Goal: Browse casually: Explore the website without a specific task or goal

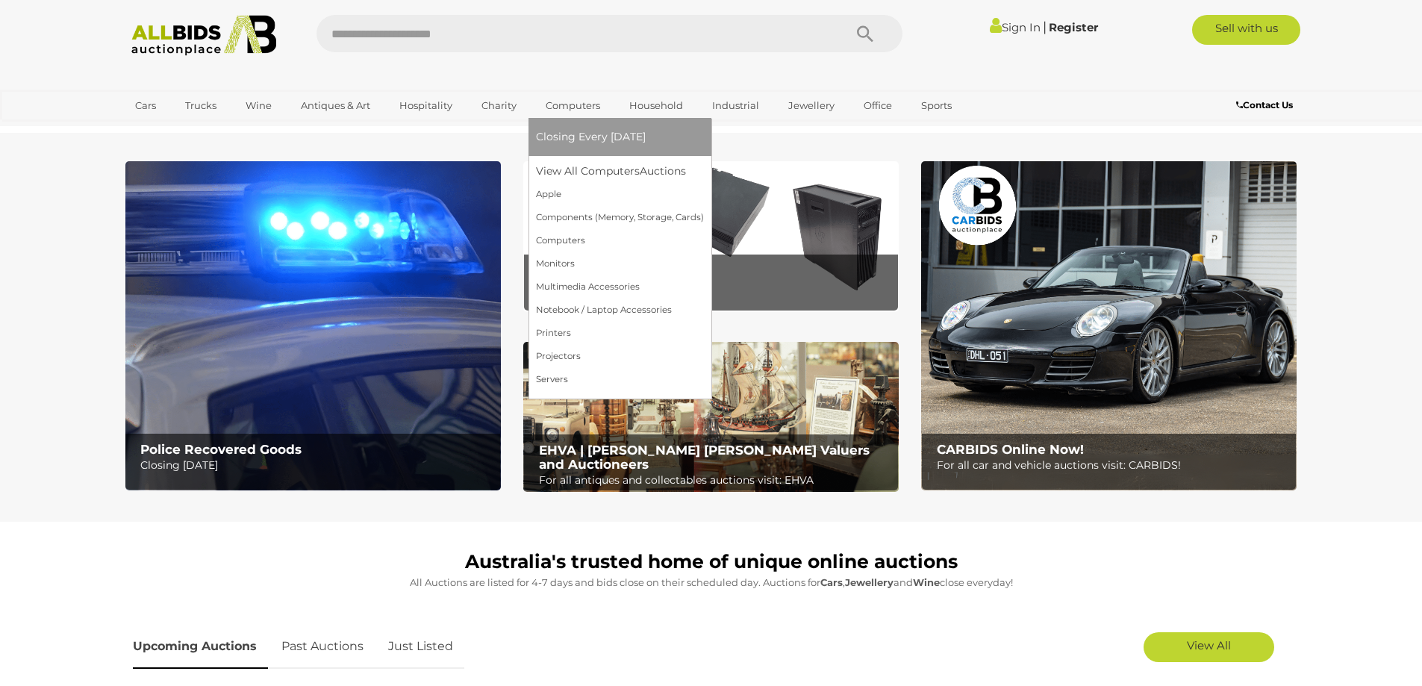
click at [573, 127] on link "Closing Every [DATE]" at bounding box center [620, 136] width 168 height 23
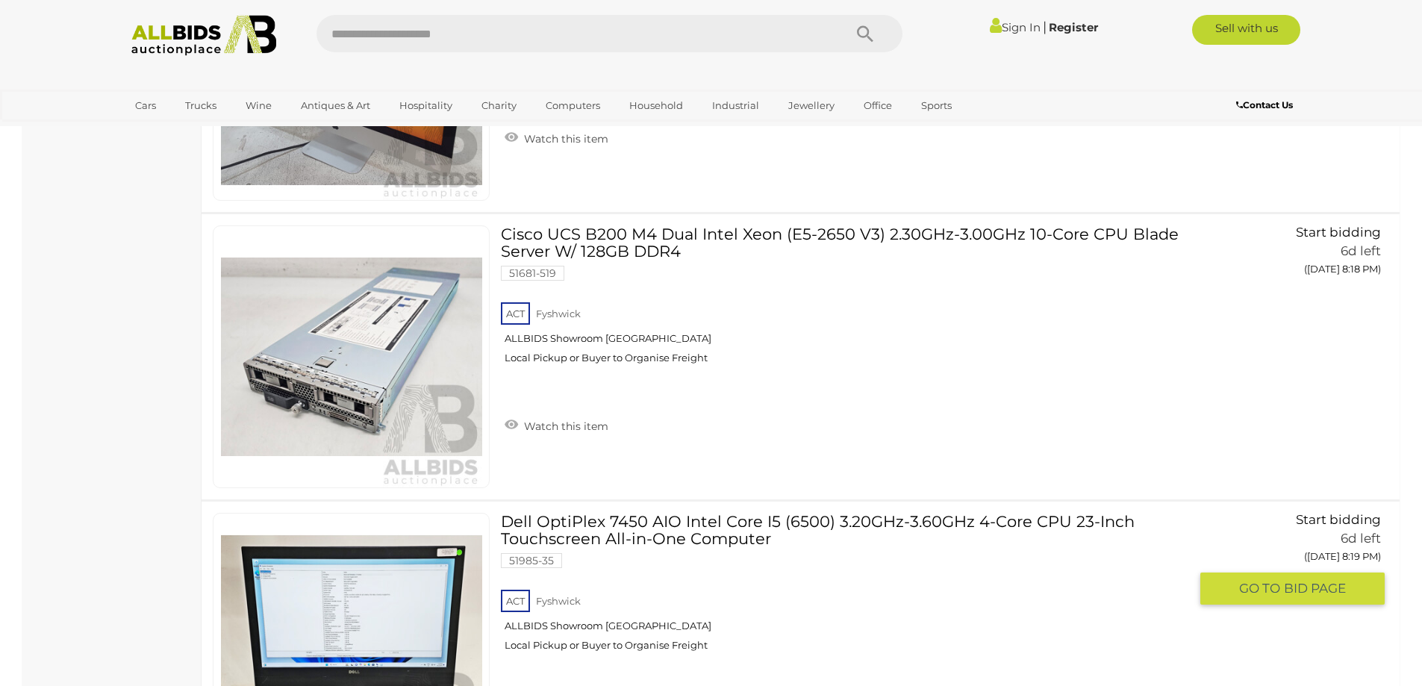
scroll to position [14184, 0]
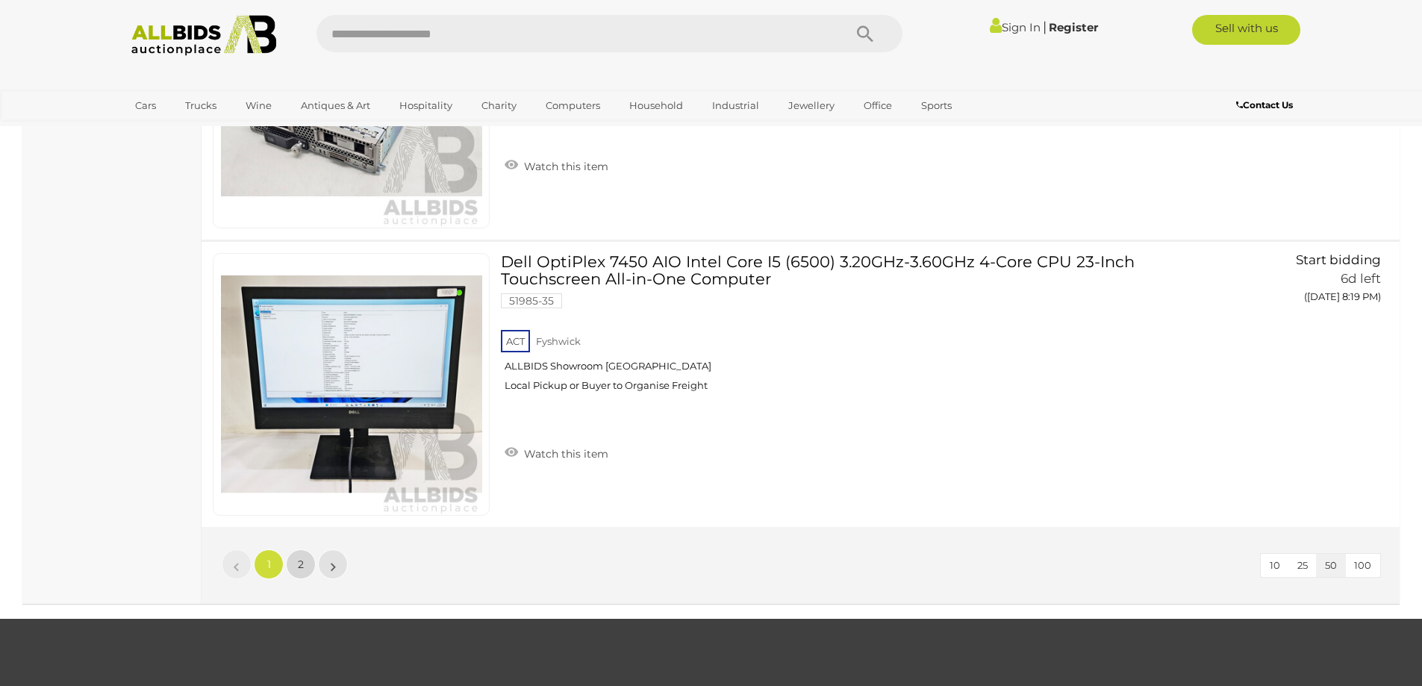
click at [308, 562] on link "2" at bounding box center [301, 564] width 30 height 30
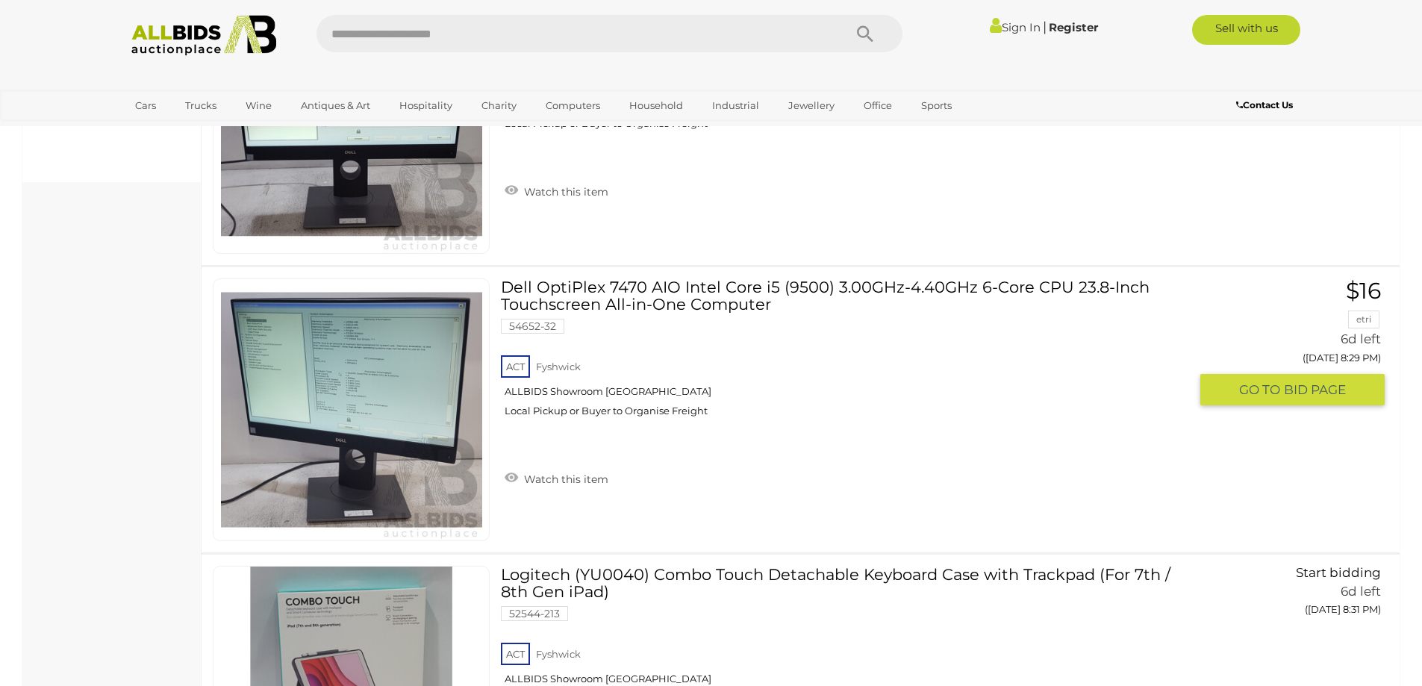
scroll to position [714, 0]
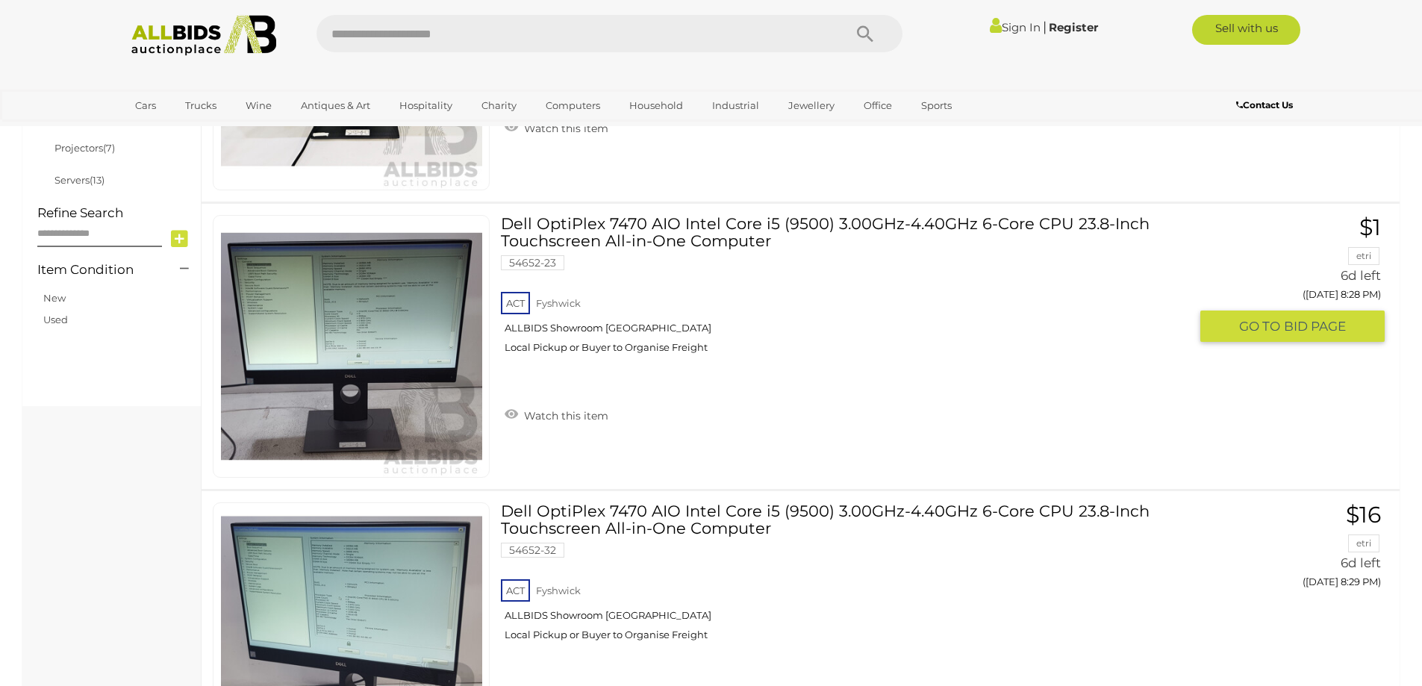
click at [390, 295] on link at bounding box center [351, 346] width 277 height 263
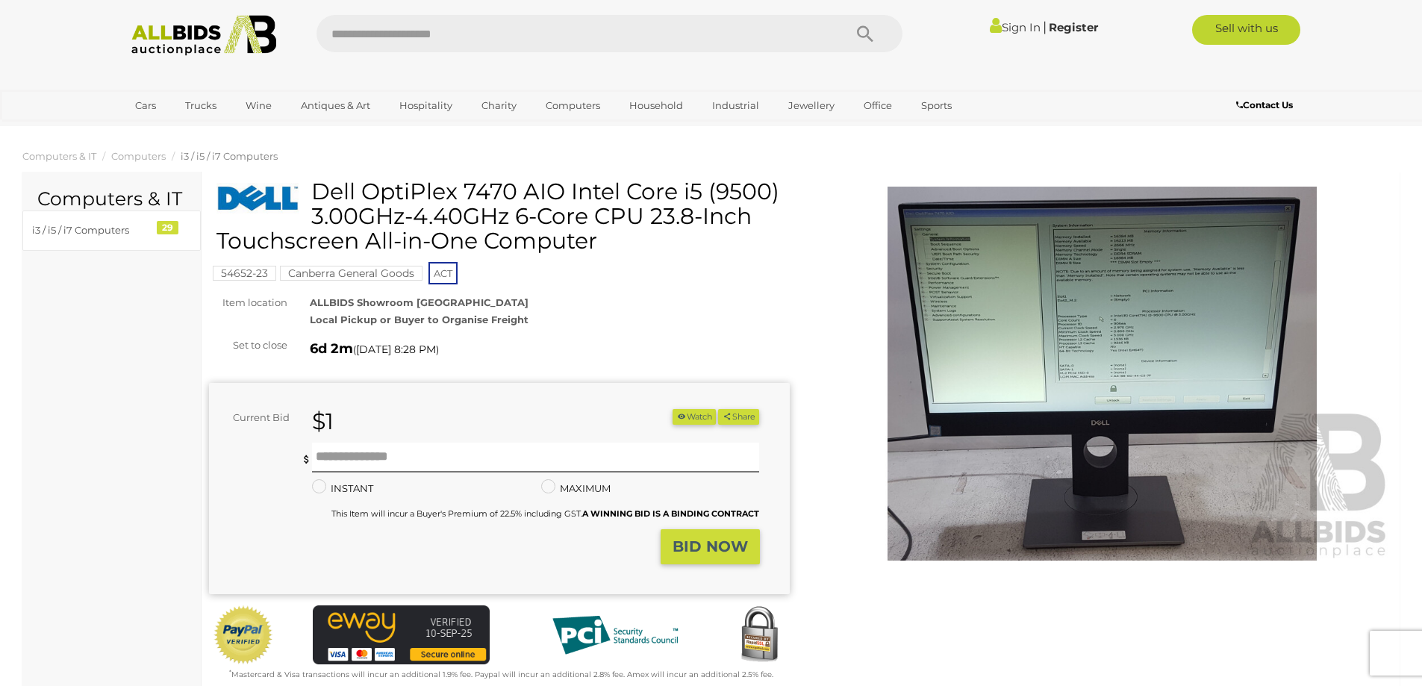
click at [1074, 370] on img at bounding box center [1102, 374] width 581 height 374
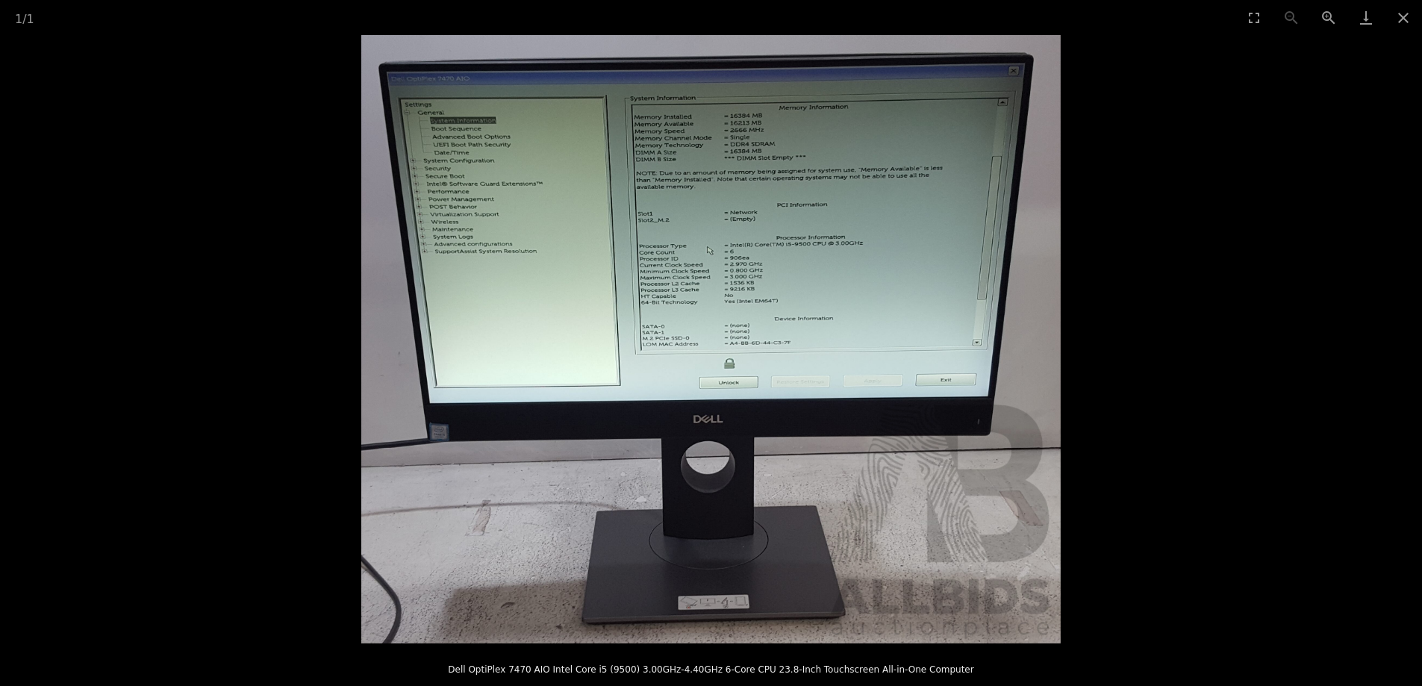
click at [779, 293] on img at bounding box center [711, 339] width 700 height 608
click at [769, 264] on img at bounding box center [711, 339] width 700 height 608
click at [770, 267] on img at bounding box center [711, 339] width 700 height 608
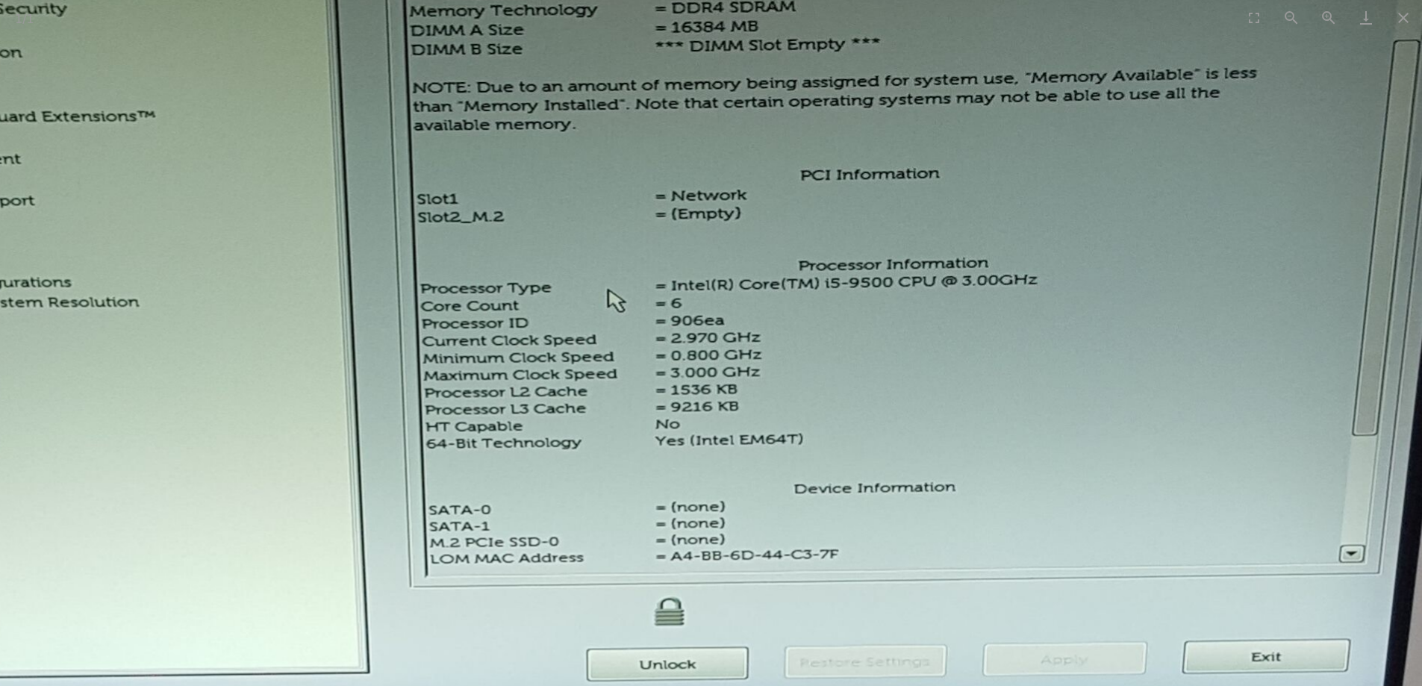
drag, startPoint x: 698, startPoint y: 267, endPoint x: 710, endPoint y: 341, distance: 75.6
click at [710, 341] on img at bounding box center [618, 545] width 1927 height 1677
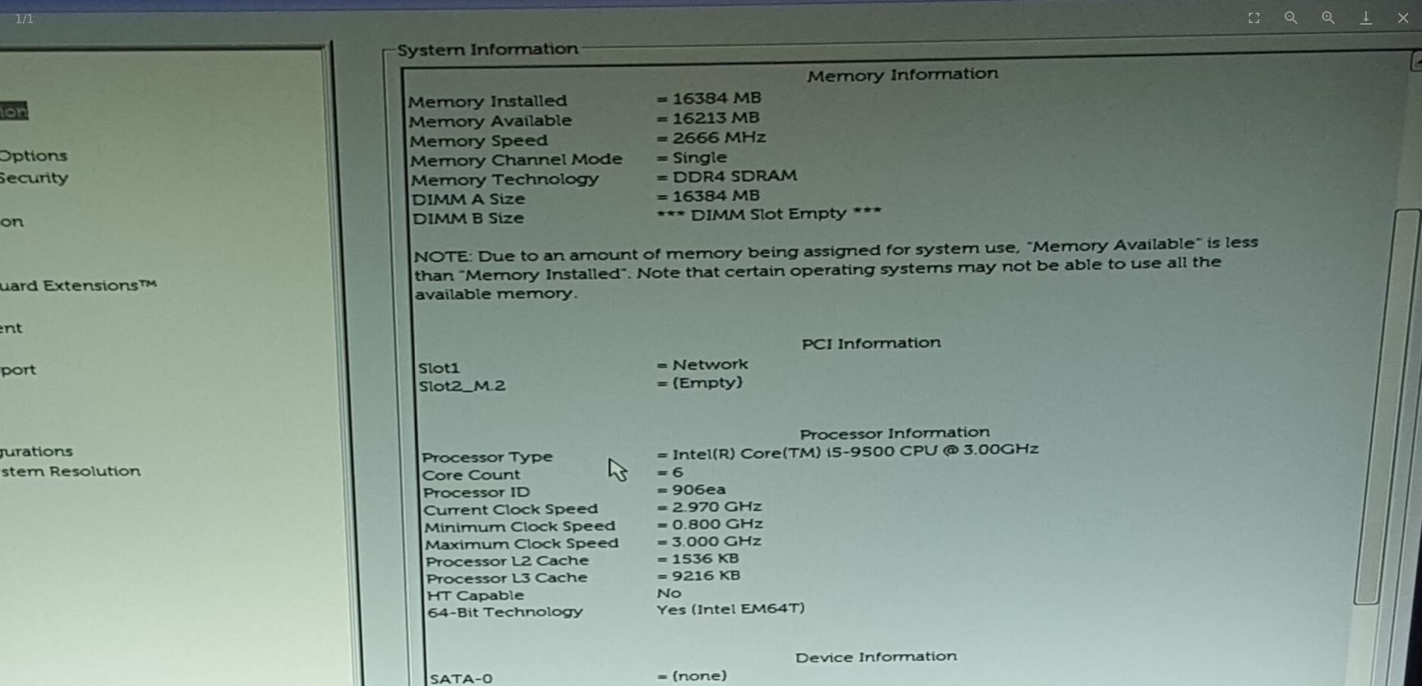
drag, startPoint x: 798, startPoint y: 380, endPoint x: 800, endPoint y: 548, distance: 168.0
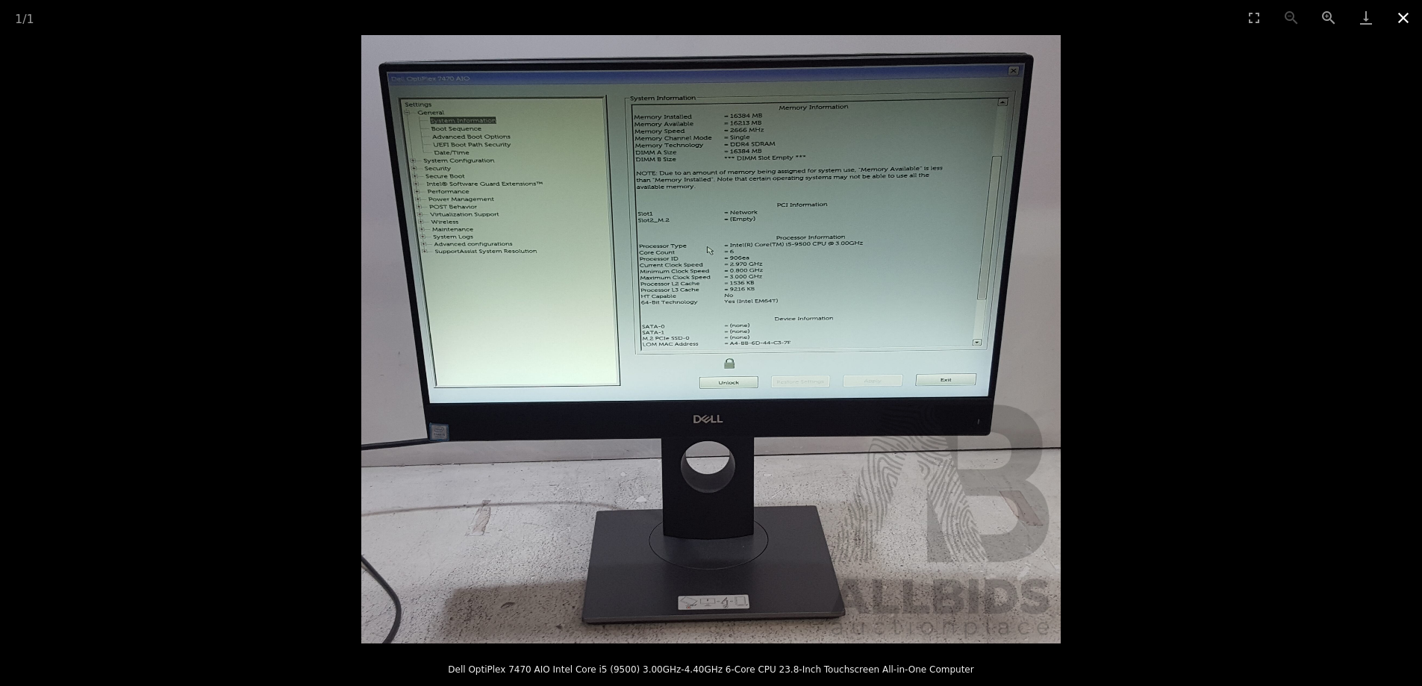
click at [1409, 19] on button "Close gallery" at bounding box center [1403, 17] width 37 height 35
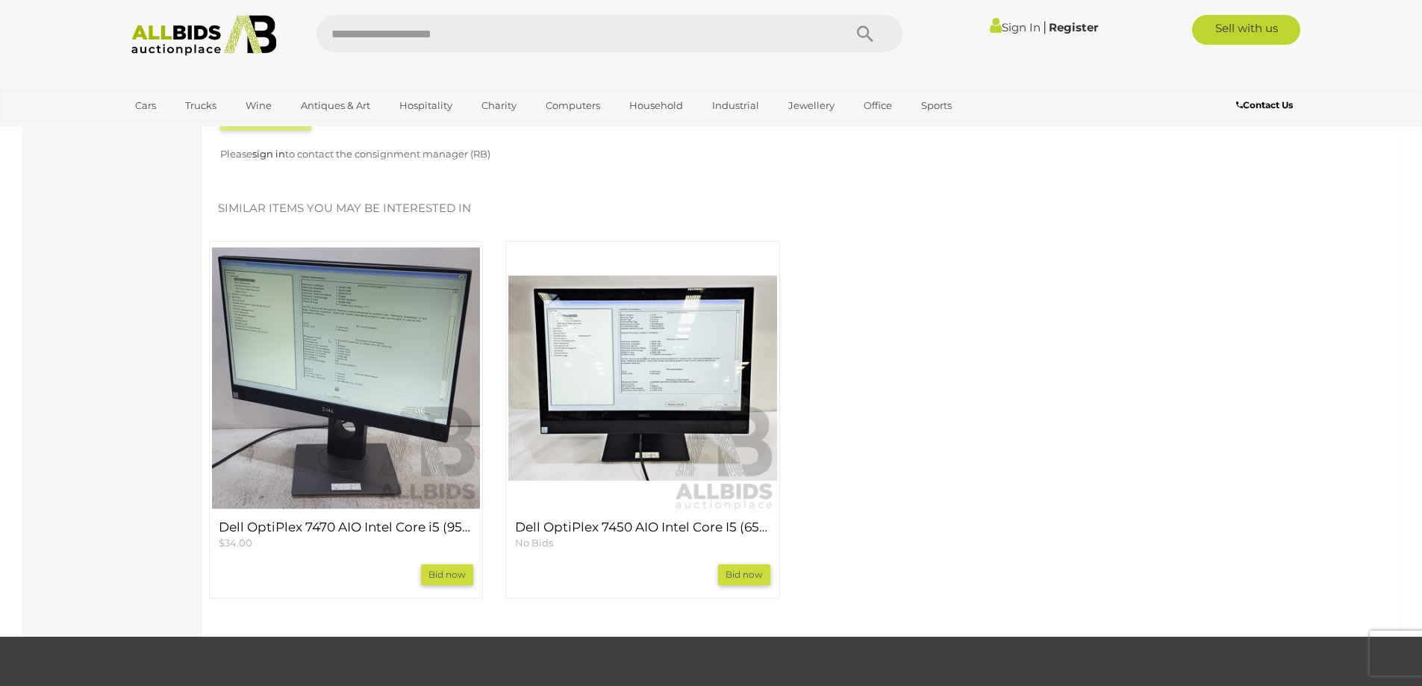
scroll to position [1493, 0]
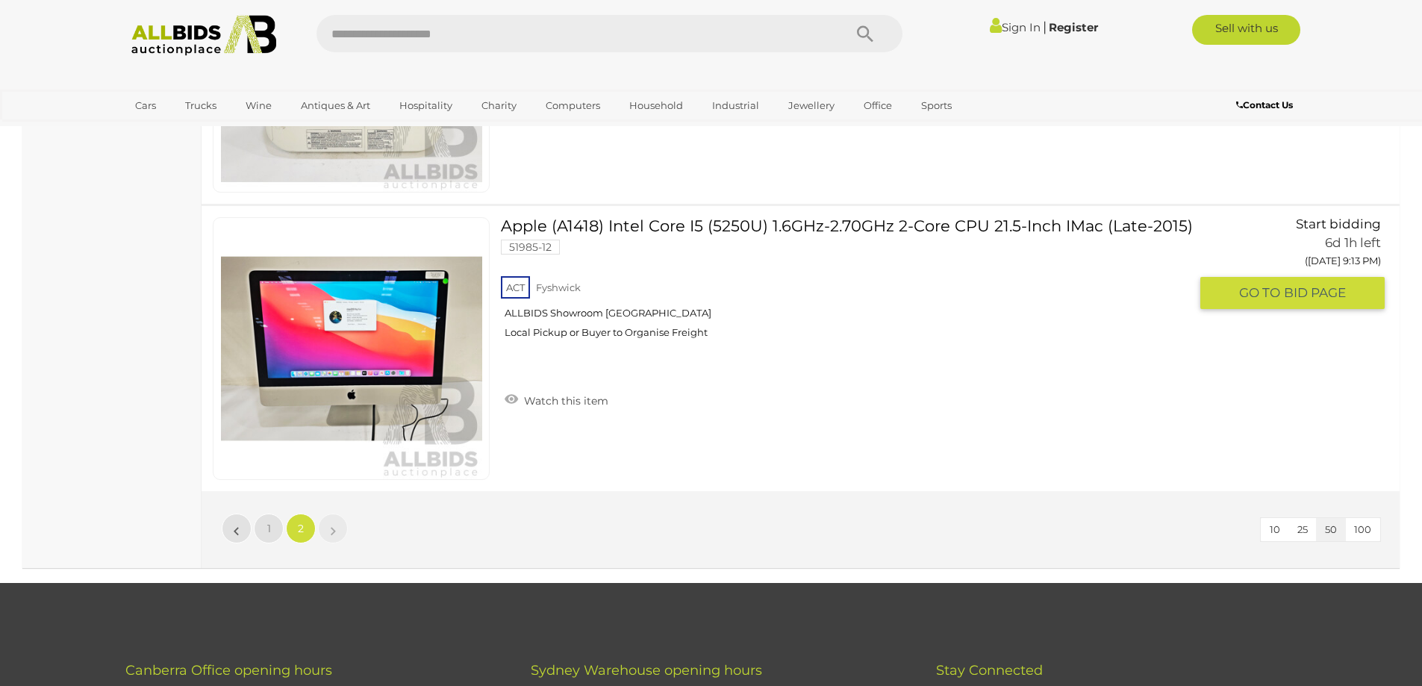
scroll to position [7582, 0]
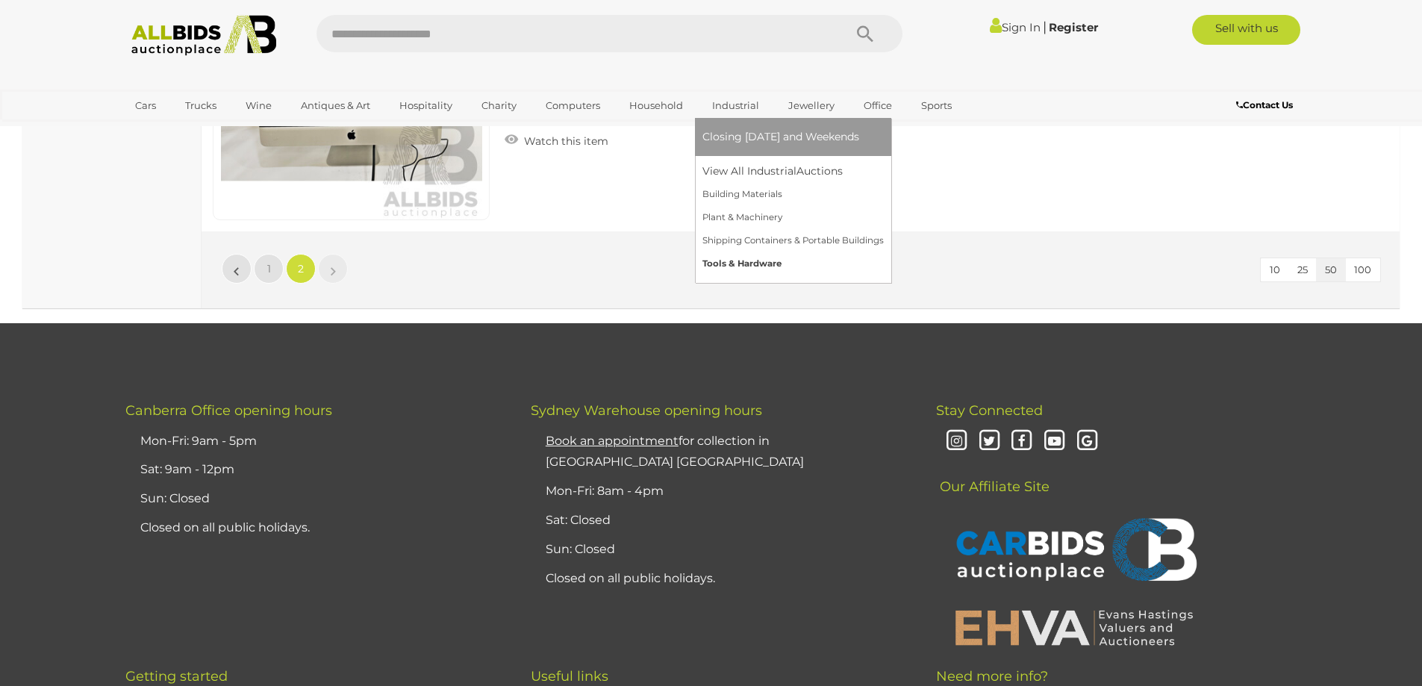
click at [731, 257] on link "Tools & Hardware" at bounding box center [792, 263] width 181 height 23
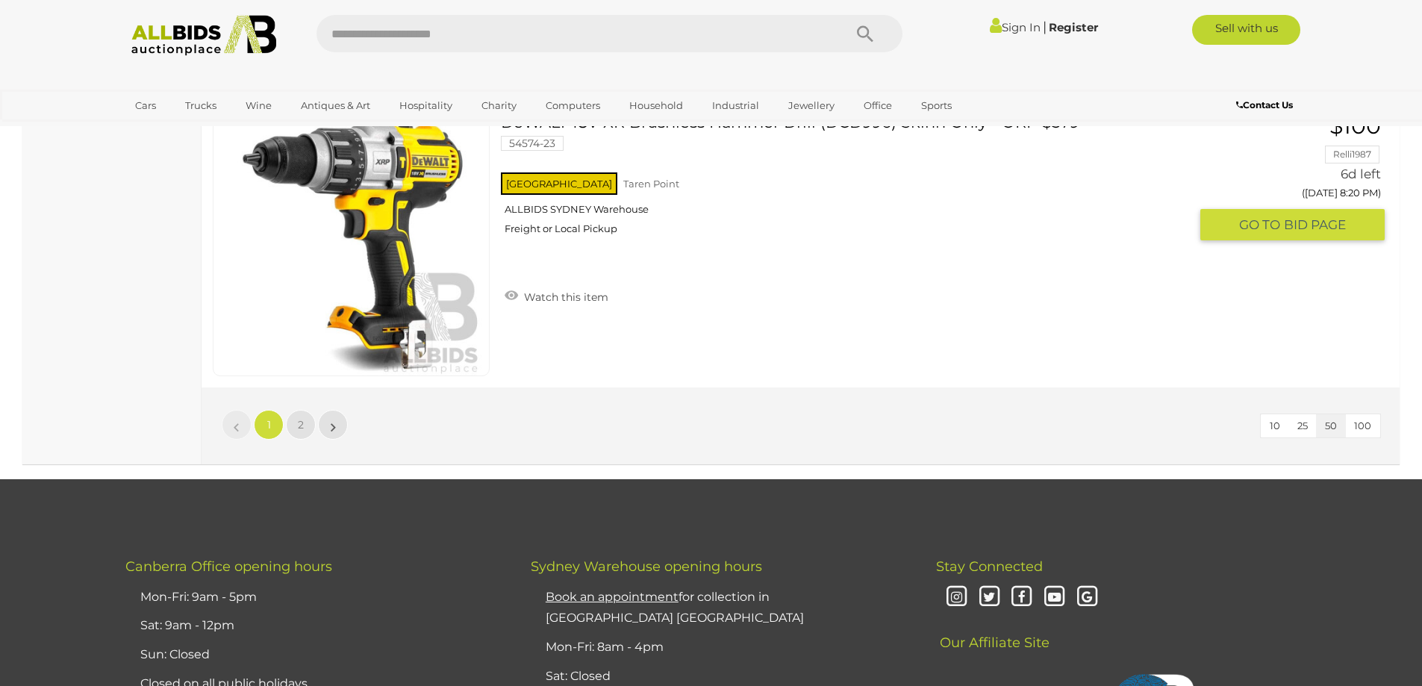
scroll to position [14483, 0]
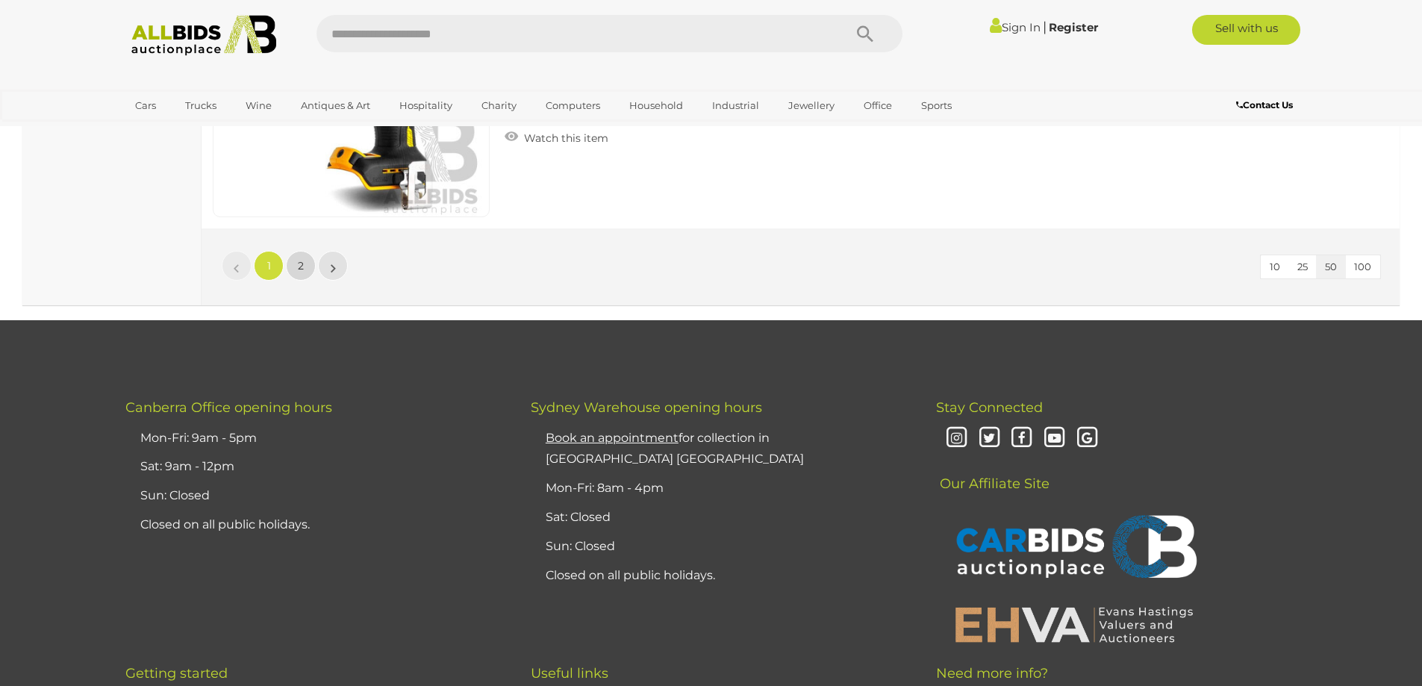
click at [300, 269] on span "2" at bounding box center [301, 265] width 6 height 13
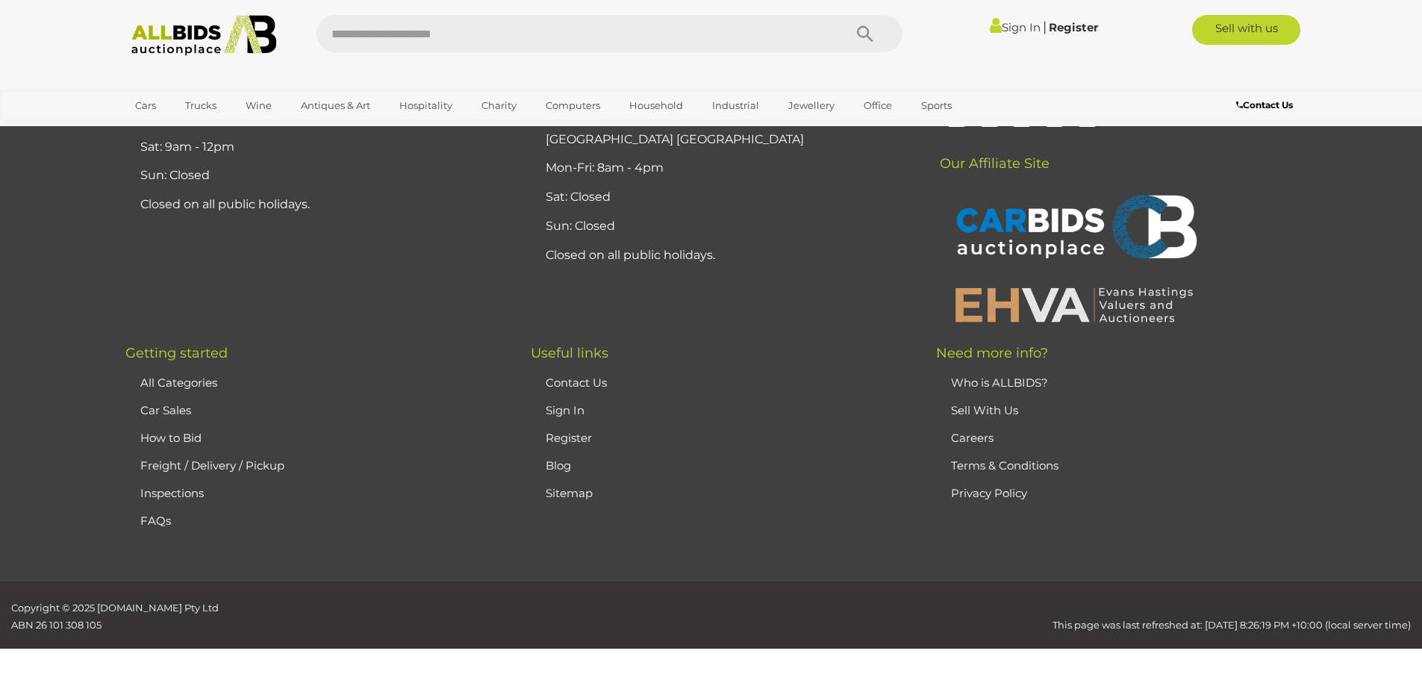
scroll to position [191, 0]
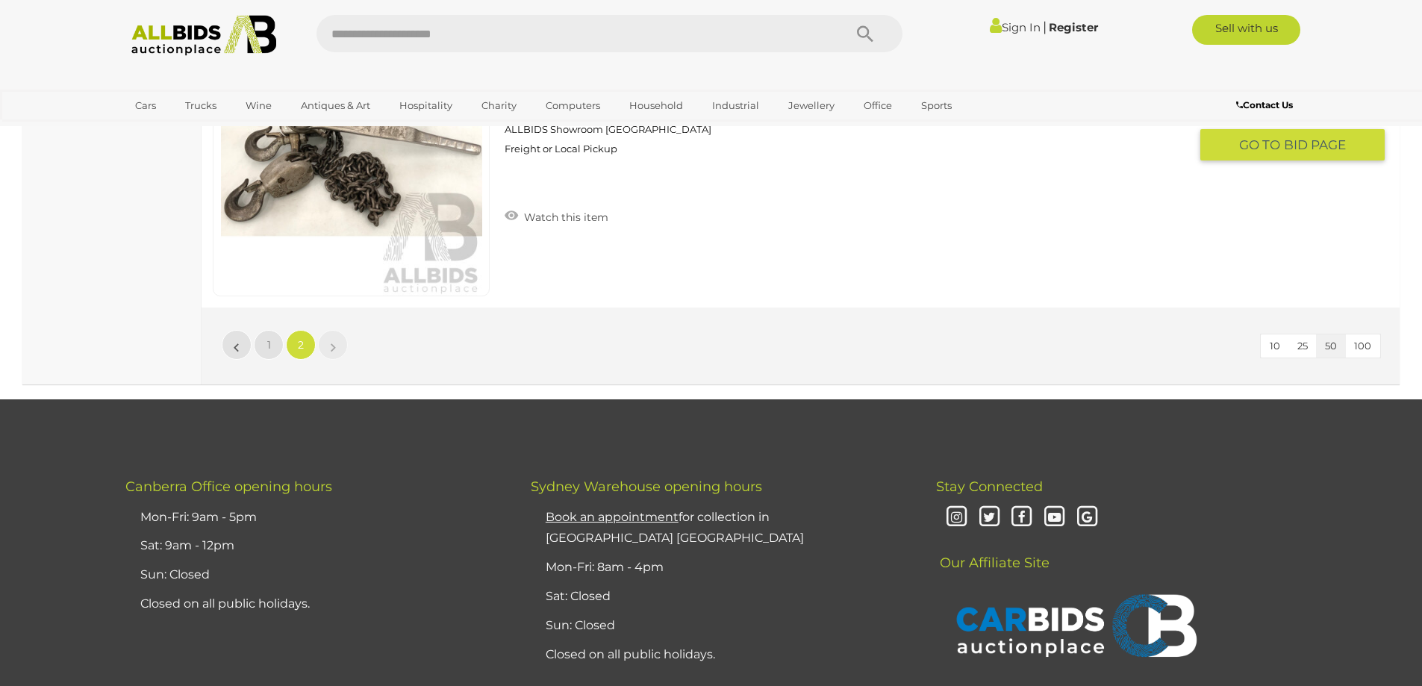
scroll to position [1311, 0]
